Goal: Find specific page/section: Find specific page/section

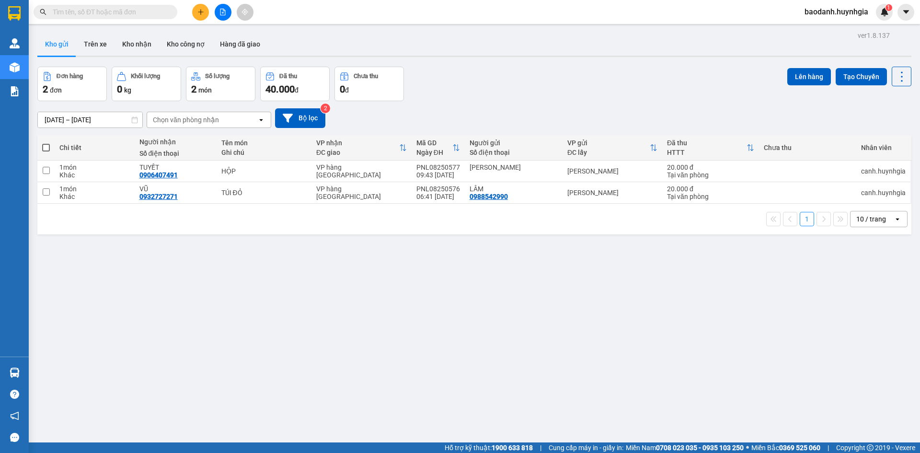
click at [104, 8] on input "text" at bounding box center [109, 12] width 113 height 11
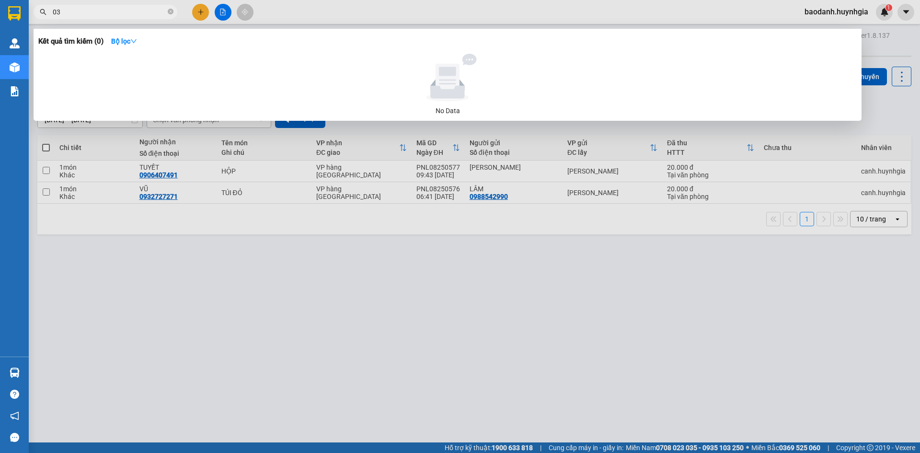
type input "0"
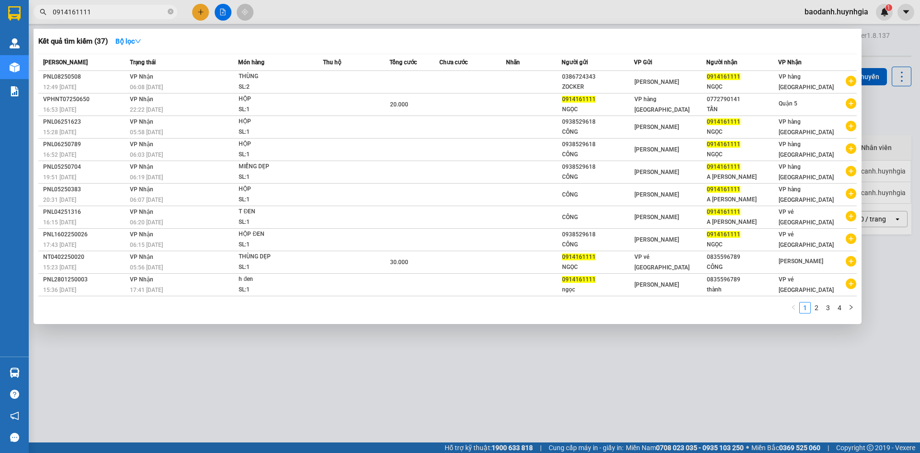
type input "0914161111"
click at [169, 11] on icon "close-circle" at bounding box center [171, 12] width 6 height 6
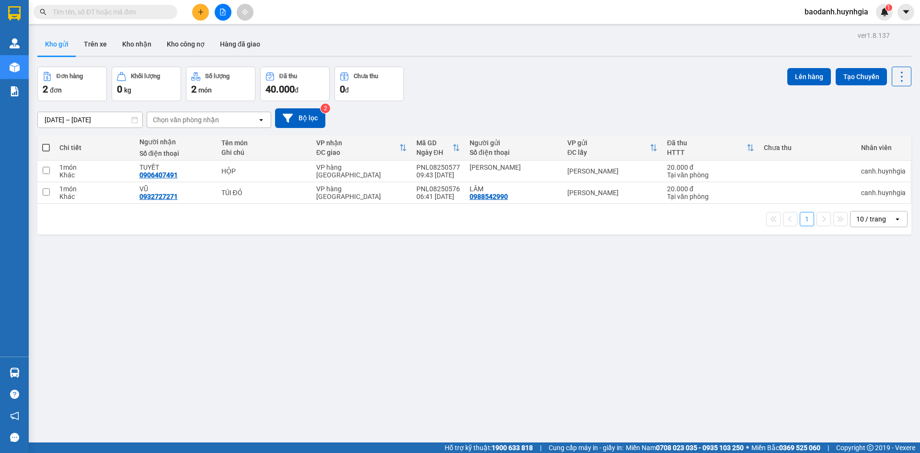
paste input "0903833879"
type input "0903833879"
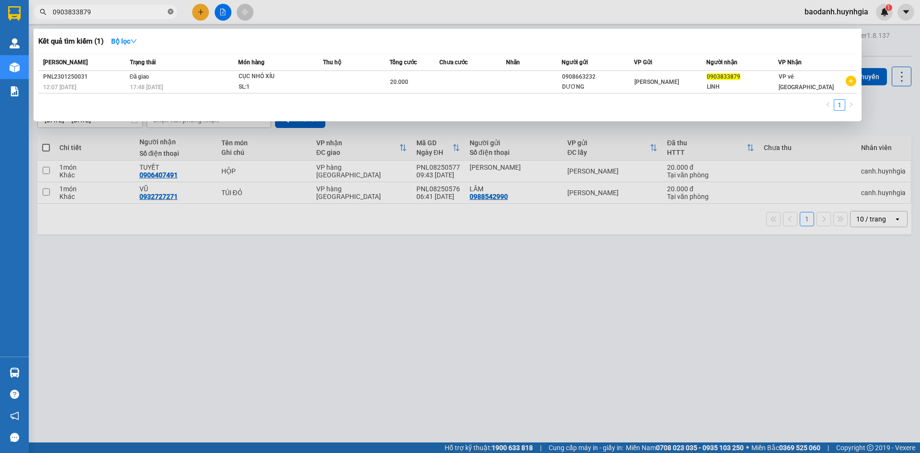
click at [168, 11] on icon "close-circle" at bounding box center [171, 12] width 6 height 6
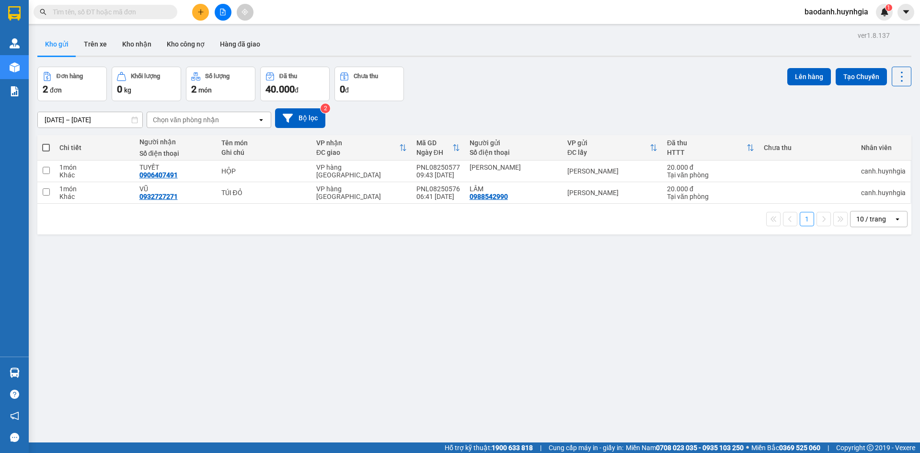
click at [102, 13] on input "text" at bounding box center [109, 12] width 113 height 11
click at [243, 295] on div "ver 1.8.137 Kho gửi Trên xe Kho nhận Kho công nợ Hàng đã giao Đơn hàng 2 đơn Kh…" at bounding box center [475, 255] width 882 height 453
